Goal: Book appointment/travel/reservation

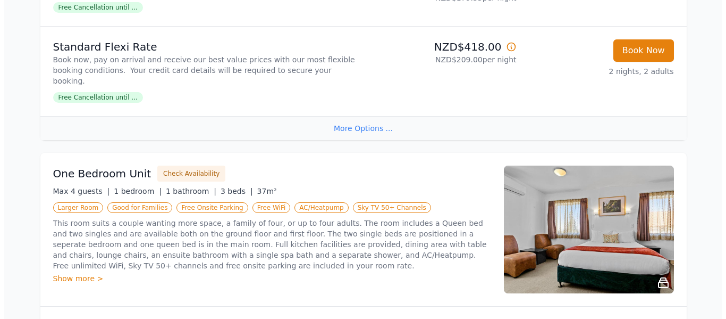
scroll to position [2331, 0]
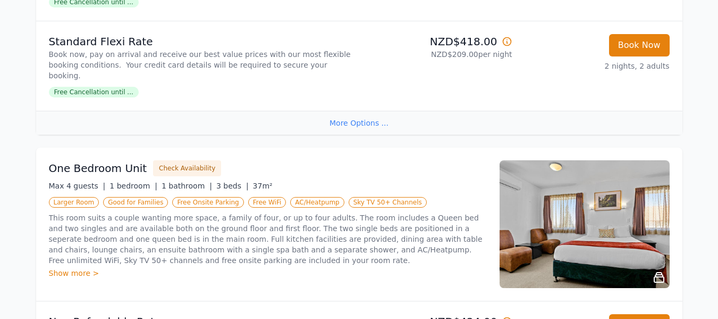
click at [634, 193] on img at bounding box center [585, 224] width 170 height 128
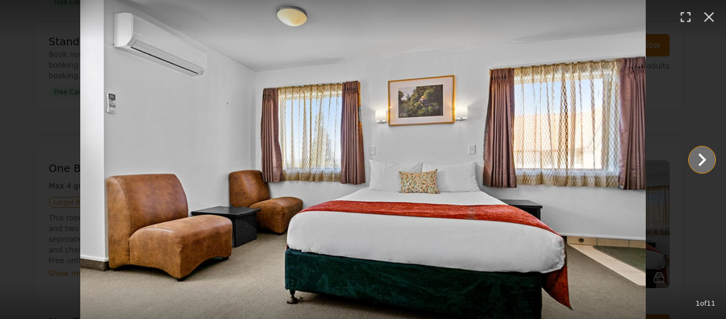
click at [703, 155] on icon "Show slide 2 of 11" at bounding box center [703, 160] width 26 height 26
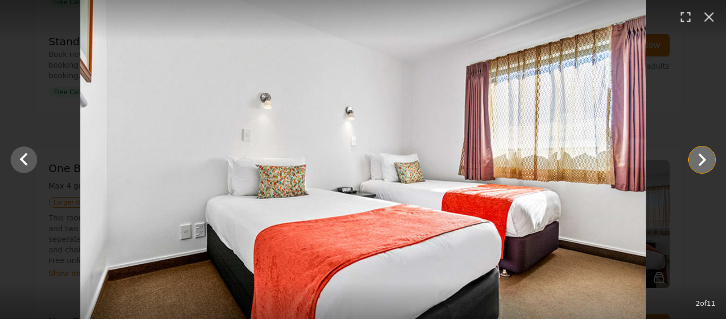
click at [703, 155] on icon "Show slide 3 of 11" at bounding box center [703, 160] width 26 height 26
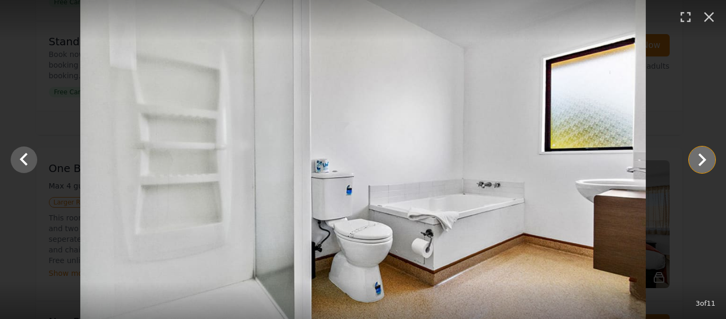
click at [703, 155] on icon "Show slide 4 of 11" at bounding box center [703, 160] width 26 height 26
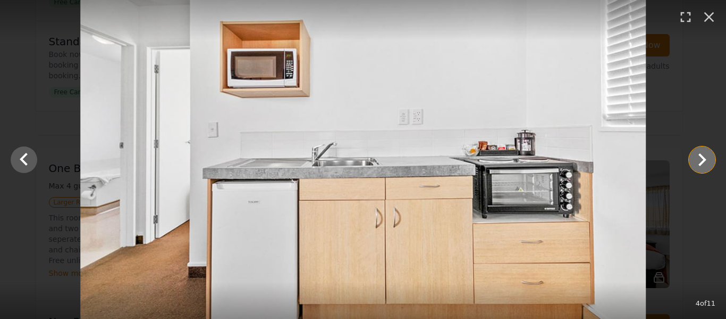
click at [703, 155] on icon "Show slide 5 of 11" at bounding box center [703, 160] width 26 height 26
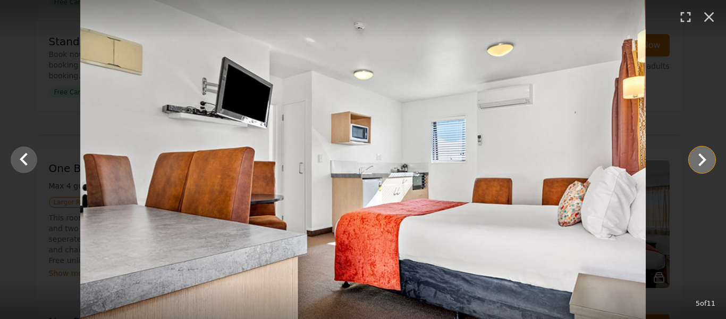
click at [703, 155] on icon "Show slide 6 of 11" at bounding box center [703, 160] width 26 height 26
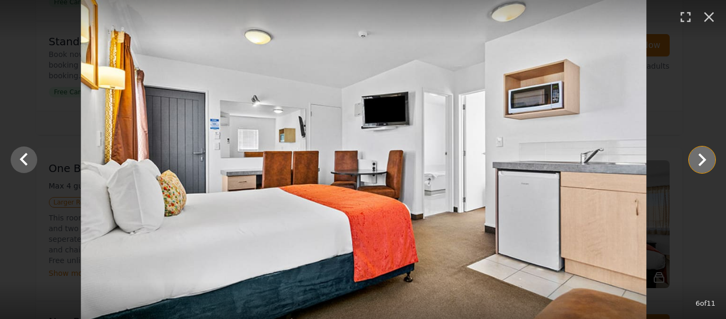
click at [703, 155] on icon "Show slide 7 of 11" at bounding box center [703, 160] width 26 height 26
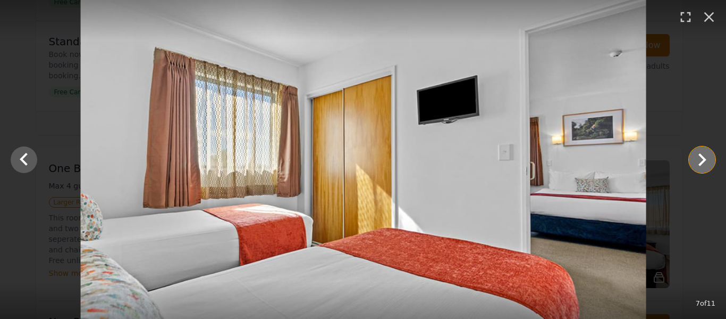
click at [703, 155] on icon "Show slide 8 of 11" at bounding box center [703, 160] width 26 height 26
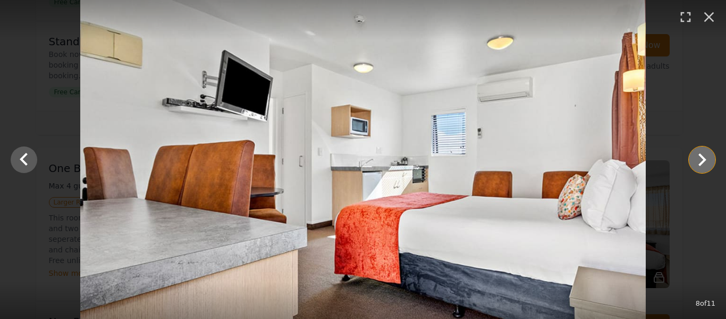
click at [703, 155] on icon "Show slide 9 of 11" at bounding box center [703, 160] width 26 height 26
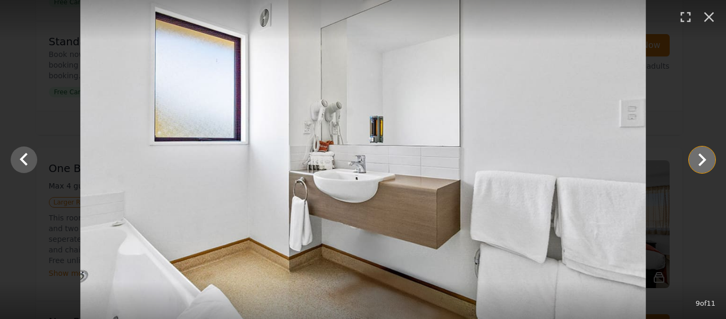
click at [703, 155] on icon "Show slide 10 of 11" at bounding box center [703, 160] width 26 height 26
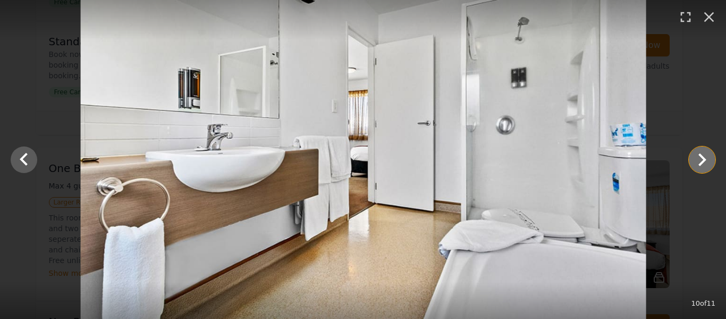
click at [703, 155] on icon "Show slide 11 of 11" at bounding box center [703, 160] width 26 height 26
